Goal: Communication & Community: Answer question/provide support

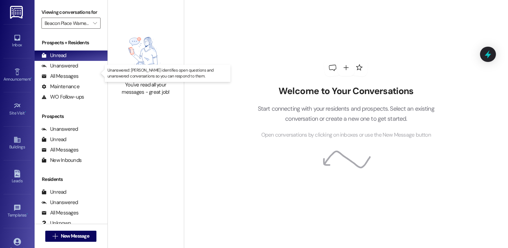
click at [77, 71] on div "Unanswered (0)" at bounding box center [71, 66] width 73 height 10
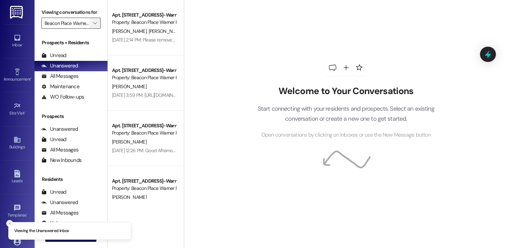
click at [94, 29] on span "" at bounding box center [95, 23] width 7 height 11
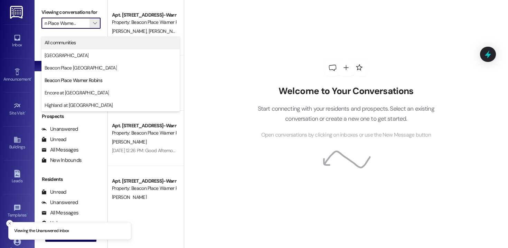
click at [85, 43] on span "All communities" at bounding box center [111, 42] width 132 height 7
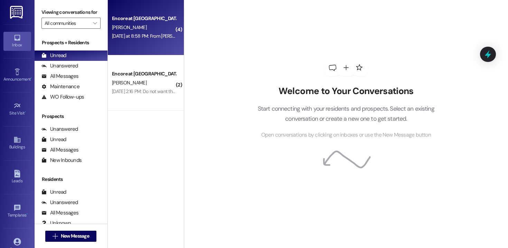
click at [148, 41] on div "Encore at [GEOGRAPHIC_DATA] [PERSON_NAME] [DATE] at 8:58 PM: From [PERSON_NAME]…" at bounding box center [146, 27] width 76 height 55
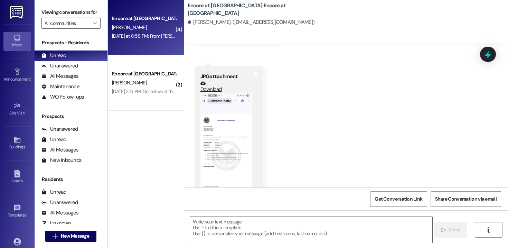
scroll to position [105, 0]
click at [224, 128] on button "Zoom image" at bounding box center [226, 148] width 52 height 112
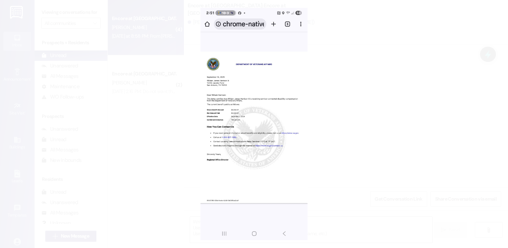
click at [224, 128] on button "Unzoom image" at bounding box center [254, 124] width 508 height 248
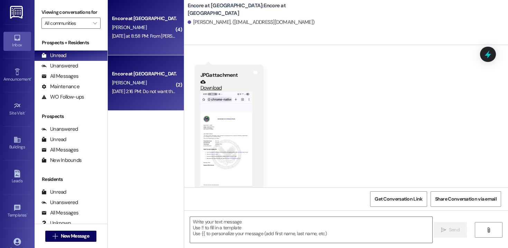
click at [140, 93] on div "[DATE] 2:16 PM: Do not want the handicap unit. But I had another question. When…" at bounding box center [214, 91] width 205 height 6
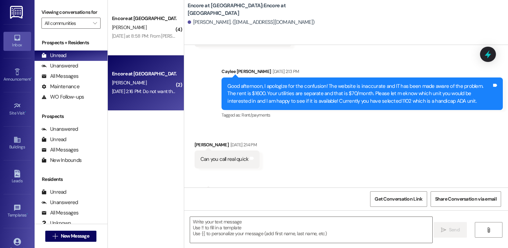
scroll to position [1024, 0]
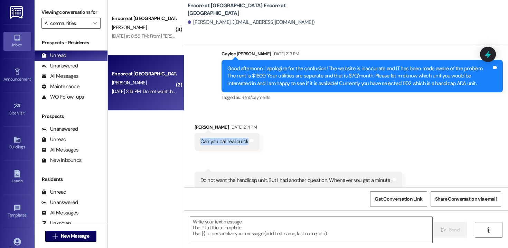
drag, startPoint x: 245, startPoint y: 134, endPoint x: 195, endPoint y: 135, distance: 50.5
click at [195, 135] on div "Can you call real quick Tags and notes" at bounding box center [227, 142] width 65 height 18
copy div "Can you call real quick"
click at [224, 177] on div "Do not want the handicap unit. But I had another question. Whenever you get a m…" at bounding box center [295, 180] width 191 height 7
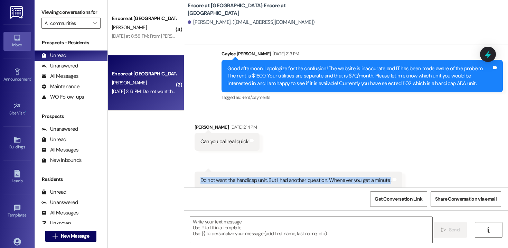
click at [224, 177] on div "Do not want the handicap unit. But I had another question. Whenever you get a m…" at bounding box center [295, 180] width 191 height 7
copy div "Do not want the handicap unit. But I had another question. Whenever you get a m…"
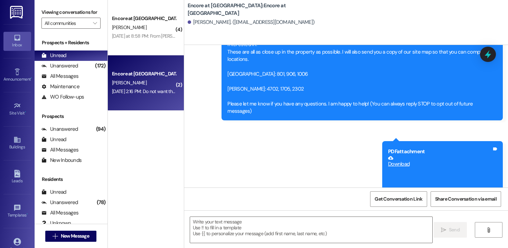
scroll to position [0, 0]
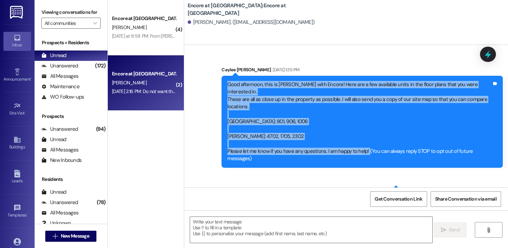
drag, startPoint x: 364, startPoint y: 144, endPoint x: 213, endPoint y: 86, distance: 161.2
click at [216, 86] on div "Sent via SMS Caylee [PERSON_NAME] [DATE] 1:35 PM Good afternoon, this is Caylee…" at bounding box center [362, 117] width 292 height 112
copy div "Good afternoon, this is [PERSON_NAME] with Encore! Here are a few available uni…"
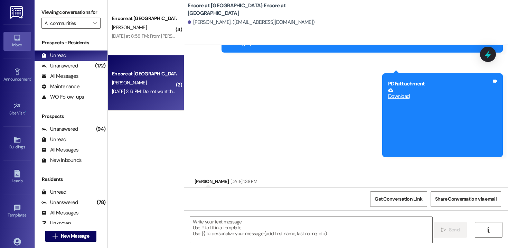
scroll to position [202, 0]
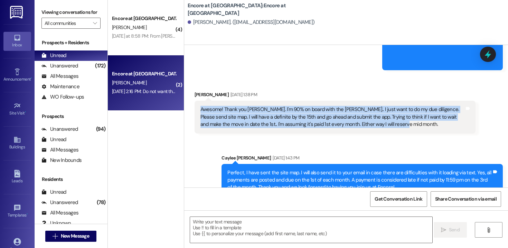
drag, startPoint x: 376, startPoint y: 117, endPoint x: 195, endPoint y: 101, distance: 181.8
click at [200, 106] on div "Awesome! Thank you [PERSON_NAME]. I'm 90% on board with the [PERSON_NAME].. I j…" at bounding box center [333, 117] width 266 height 22
copy div "Awesome! Thank you [PERSON_NAME]. I'm 90% on board with the [PERSON_NAME].. I j…"
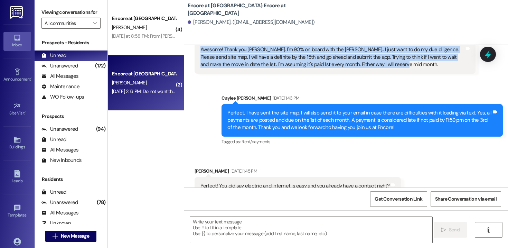
scroll to position [282, 0]
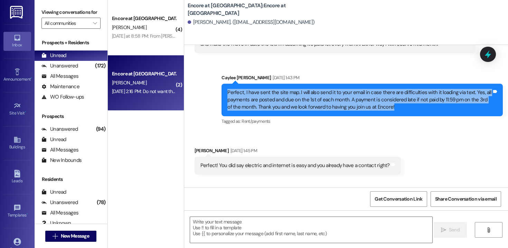
drag, startPoint x: 388, startPoint y: 101, endPoint x: 215, endPoint y: 76, distance: 175.1
click at [216, 76] on div "Sent via SMS Caylee [PERSON_NAME] [DATE] 1:43 PM Perfect, I have sent the site …" at bounding box center [362, 100] width 292 height 63
copy div "Perfect, I have sent the site map. I will also send it to your email in case th…"
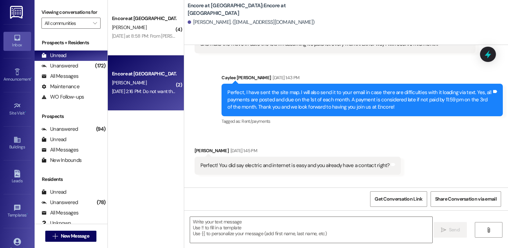
click at [236, 157] on div "Perfect! You did say electric and internet is easy and you already have a conta…" at bounding box center [298, 166] width 206 height 18
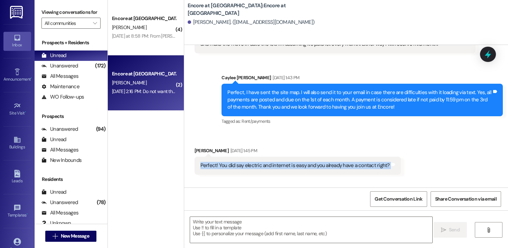
click at [236, 157] on div "Perfect! You did say electric and internet is easy and you already have a conta…" at bounding box center [298, 166] width 206 height 18
copy div "Perfect! You did say electric and internet is easy and you already have a conta…"
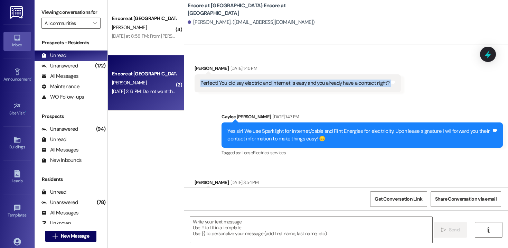
scroll to position [367, 0]
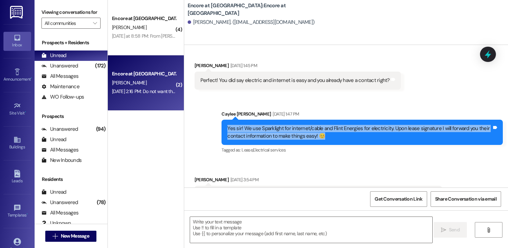
drag, startPoint x: 323, startPoint y: 129, endPoint x: 215, endPoint y: 120, distance: 108.5
click at [216, 120] on div "Sent via SMS Caylee [PERSON_NAME] [DATE] 1:47 PM Yes sir! We use Sparklight for…" at bounding box center [362, 132] width 292 height 55
copy div "Yes sir! We use Sparklight for internet/cable and Flint Energies for electricit…"
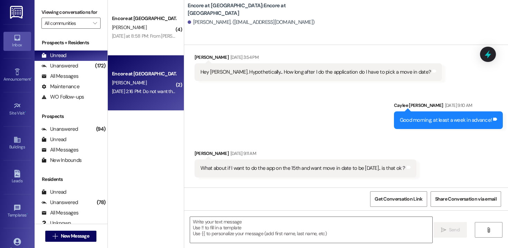
scroll to position [486, 0]
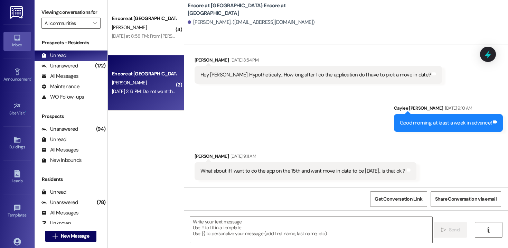
click at [261, 71] on div "Hey [PERSON_NAME]. Hypothetically... How long after I do the application do I h…" at bounding box center [315, 74] width 231 height 7
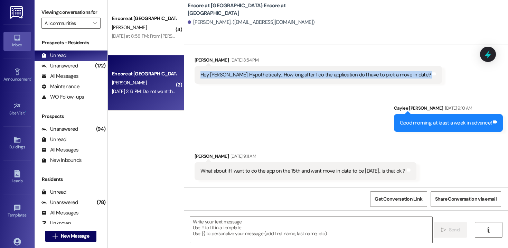
click at [261, 71] on div "Hey [PERSON_NAME]. Hypothetically... How long after I do the application do I h…" at bounding box center [315, 74] width 231 height 7
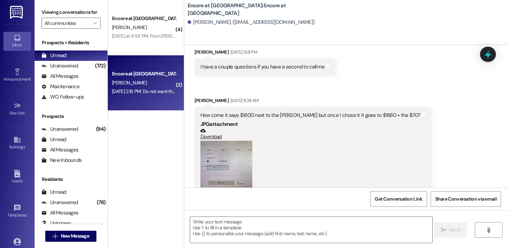
scroll to position [806, 0]
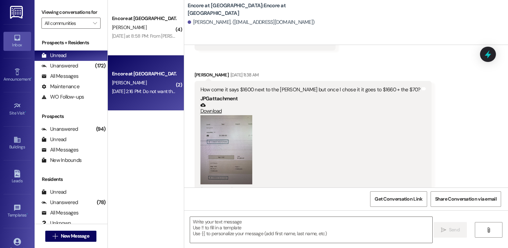
click at [314, 86] on div "How come it says $1600 next to the [PERSON_NAME] but once I chose it it goes to…" at bounding box center [310, 89] width 220 height 7
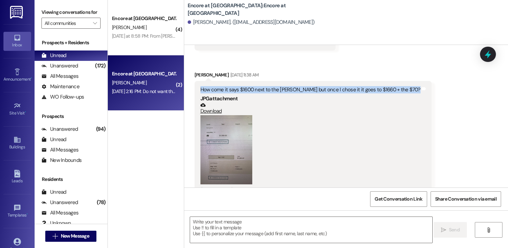
click at [314, 86] on div "How come it says $1600 next to the [PERSON_NAME] but once I chose it it goes to…" at bounding box center [310, 89] width 220 height 7
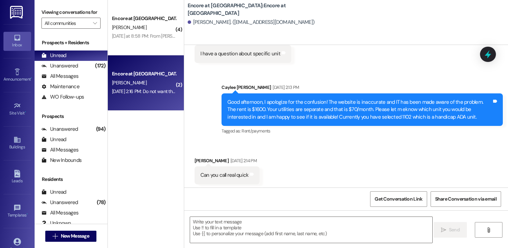
scroll to position [1024, 0]
